Goal: Check status

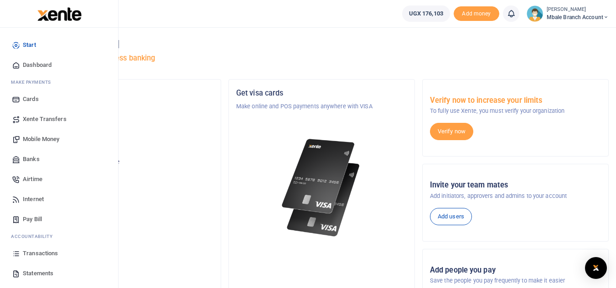
click at [31, 253] on span "Transactions" at bounding box center [40, 253] width 35 height 9
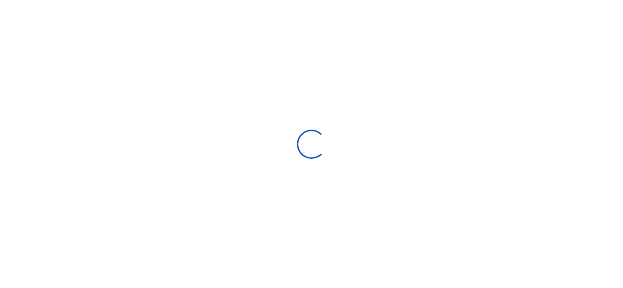
select select
type input "[DATE] - [DATE]"
